Goal: Communication & Community: Answer question/provide support

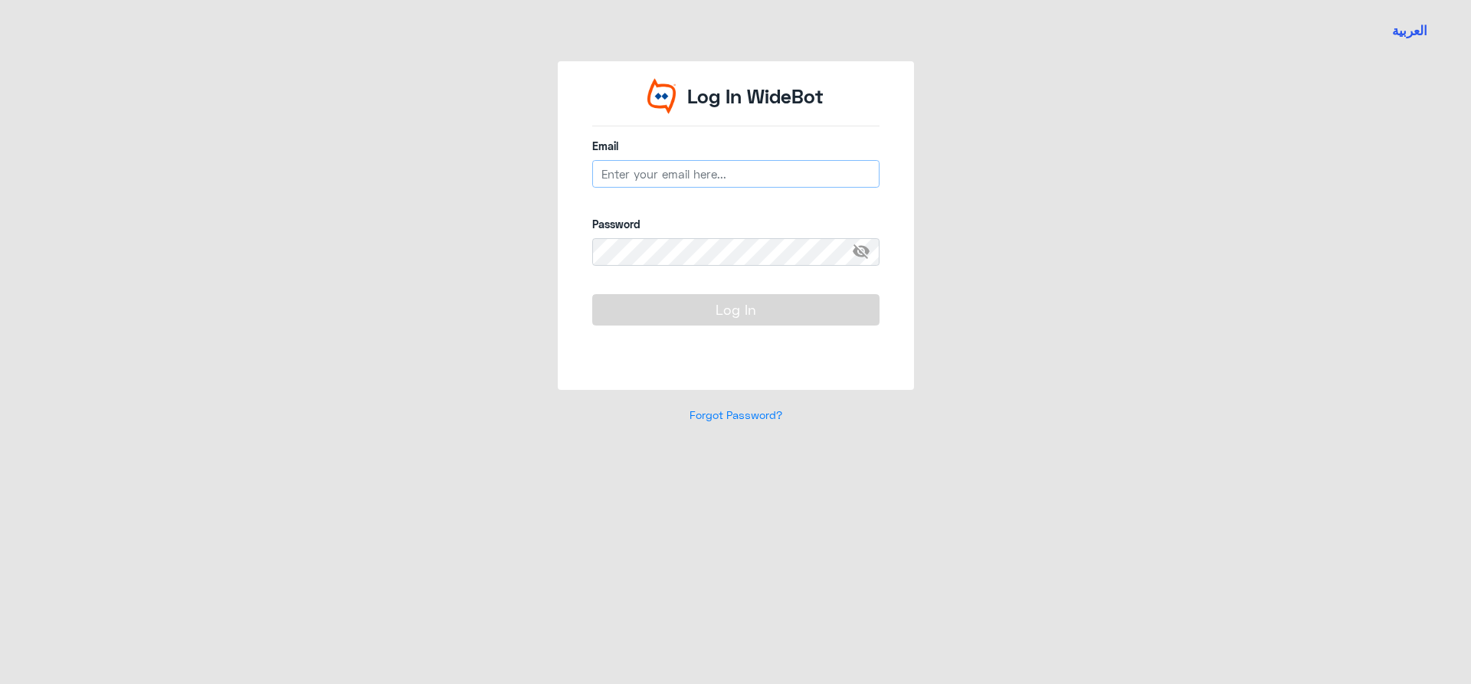
type input "[EMAIL_ADDRESS][DOMAIN_NAME]"
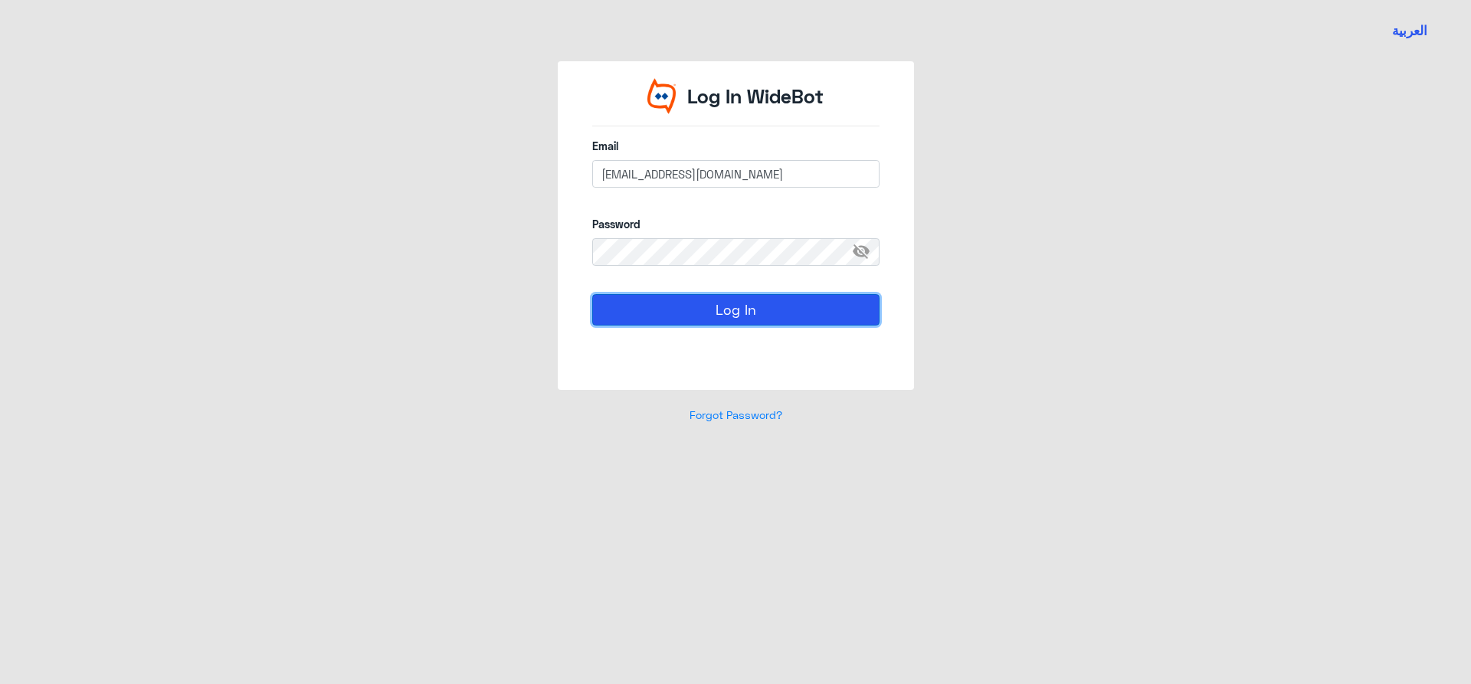
click at [673, 316] on button "Log In" at bounding box center [735, 309] width 287 height 31
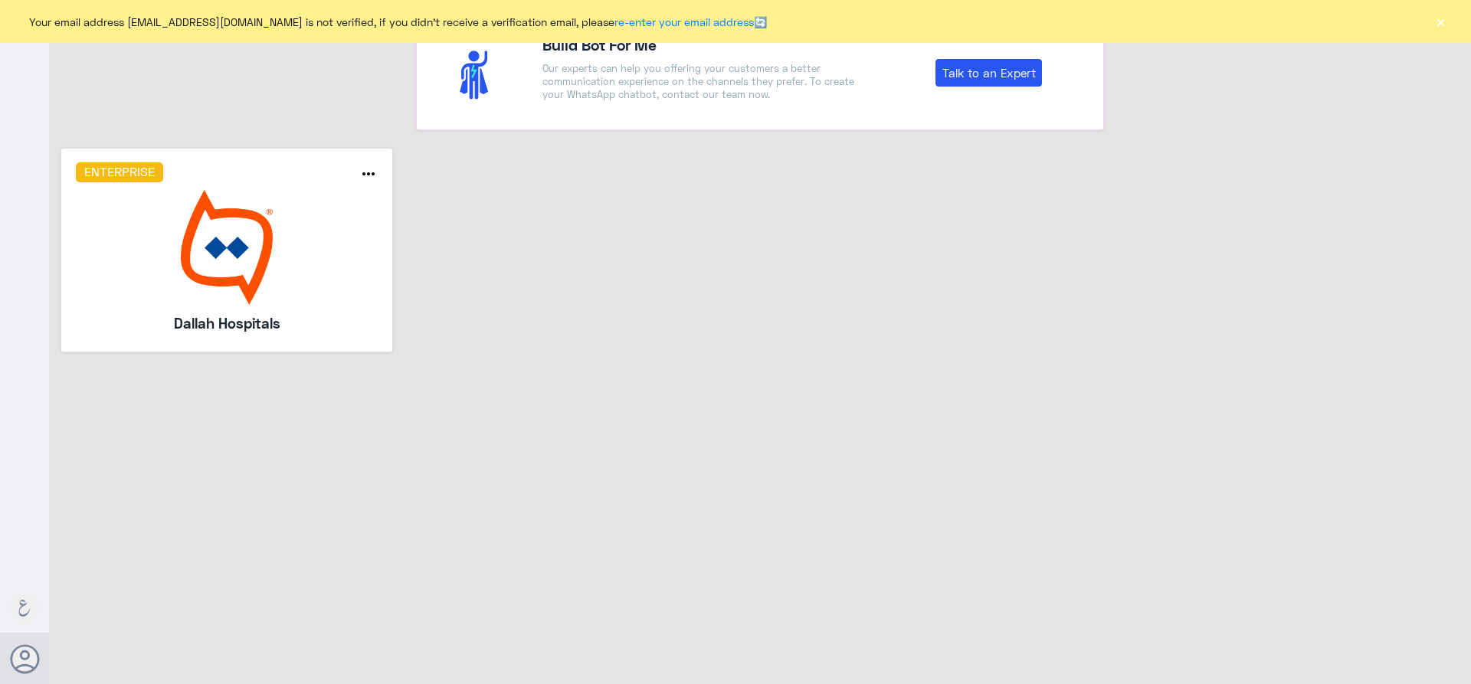
click at [1445, 25] on button "×" at bounding box center [1440, 21] width 15 height 15
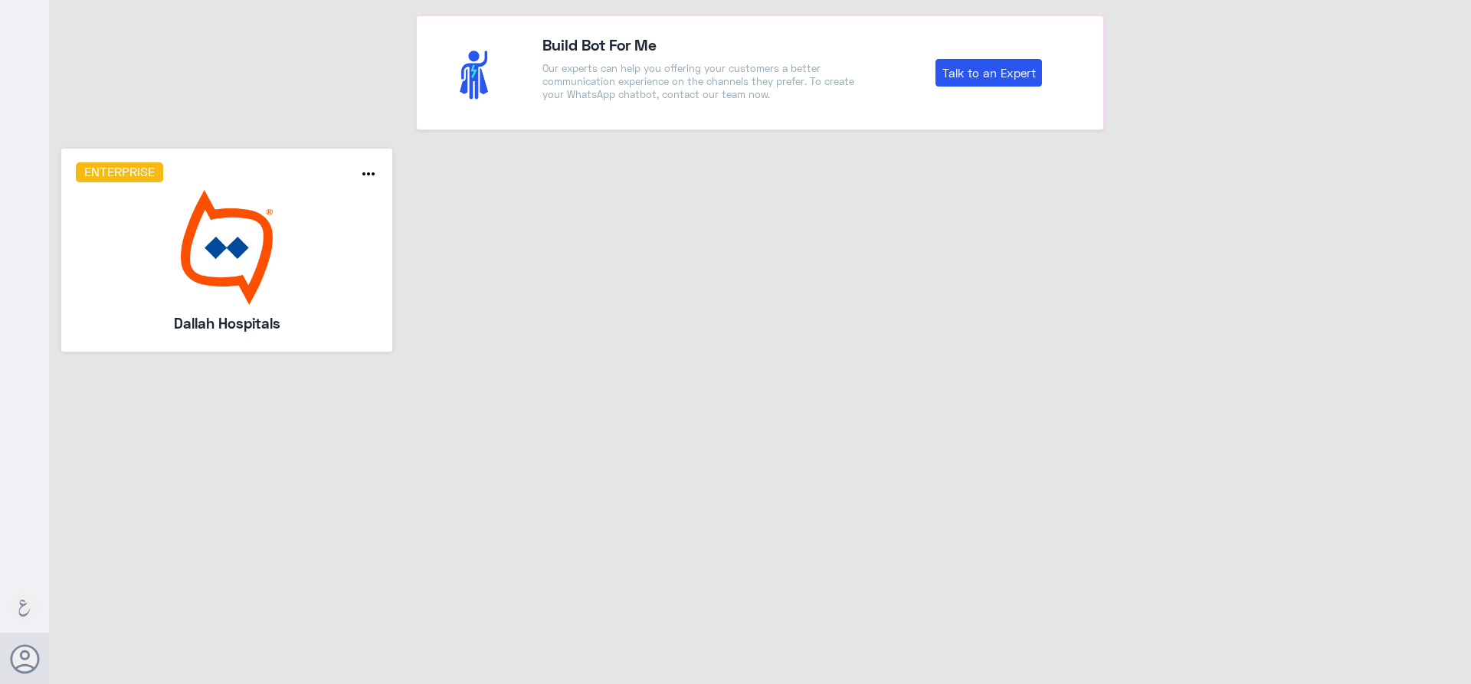
click at [273, 291] on img at bounding box center [227, 247] width 303 height 115
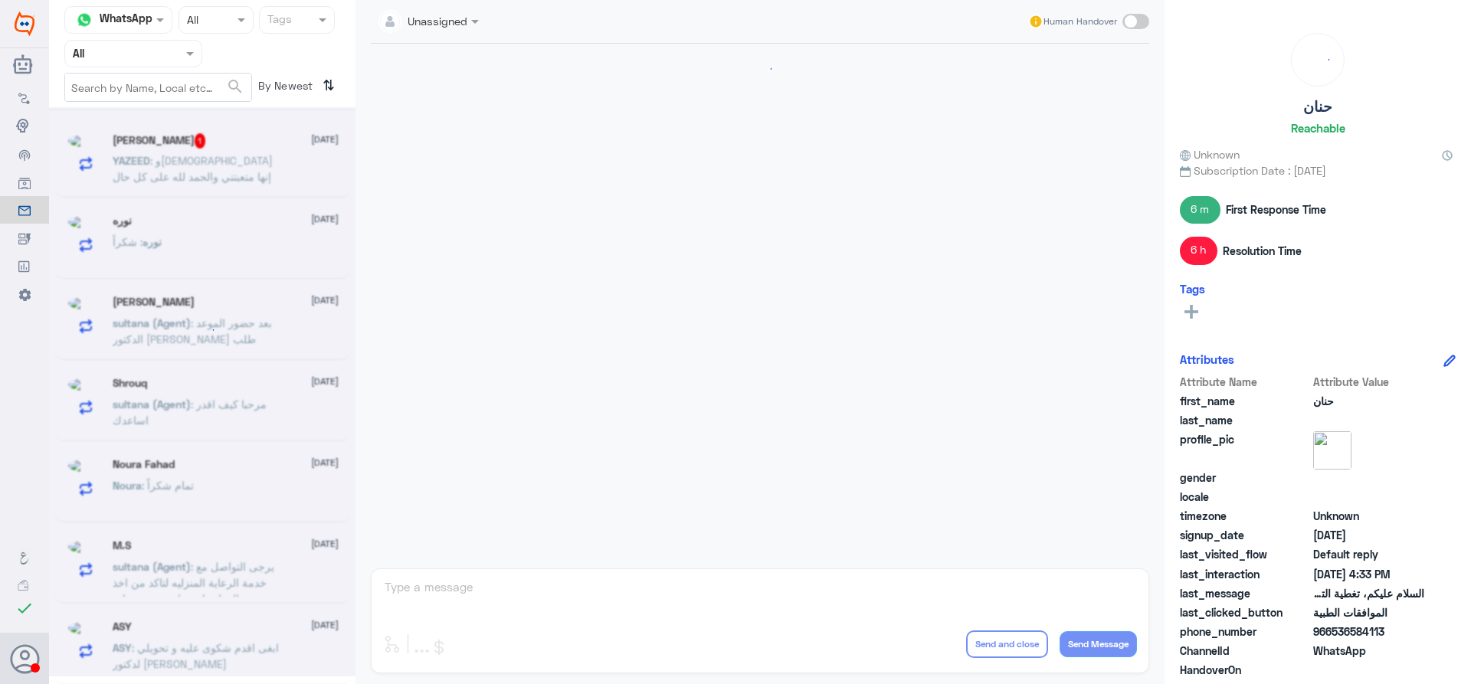
scroll to position [1333, 0]
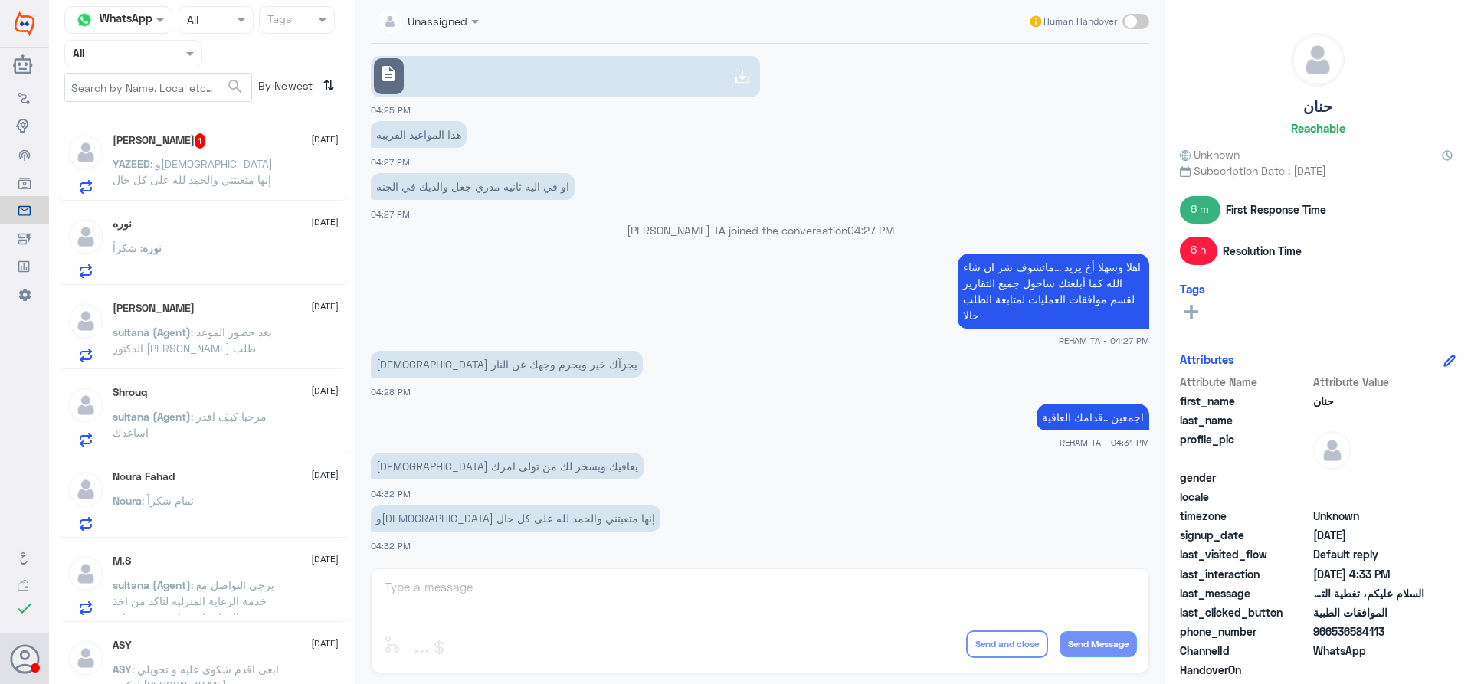
click at [221, 184] on p "YAZEED : والله إنها متعبتني والحمد لله على كل حال" at bounding box center [199, 175] width 172 height 38
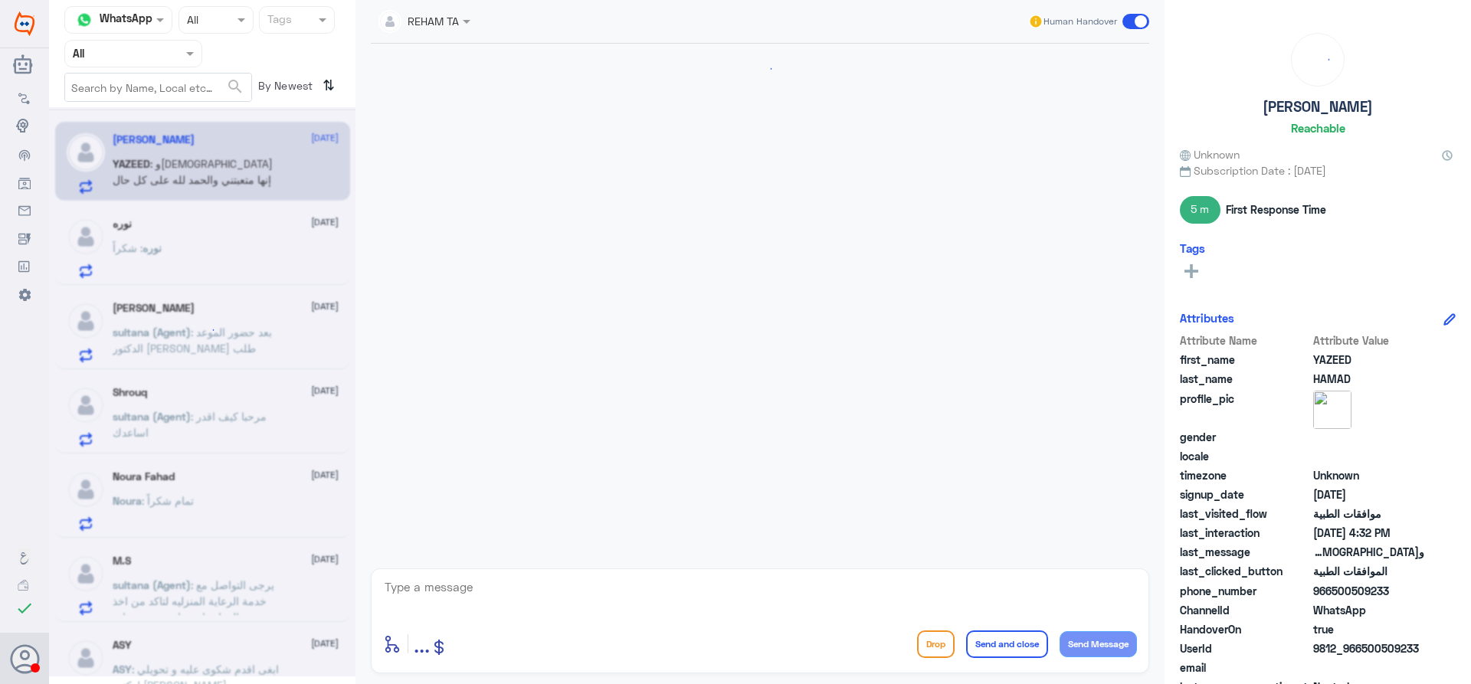
scroll to position [1333, 0]
